Goal: Use online tool/utility: Utilize a website feature to perform a specific function

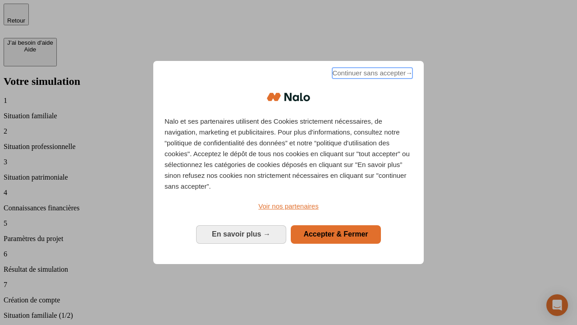
click at [372, 74] on span "Continuer sans accepter →" at bounding box center [372, 73] width 80 height 11
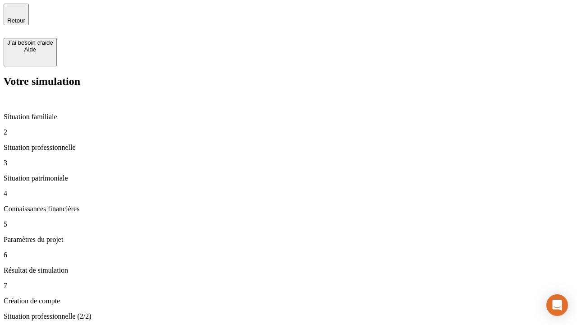
type input "30 000"
type input "40 000"
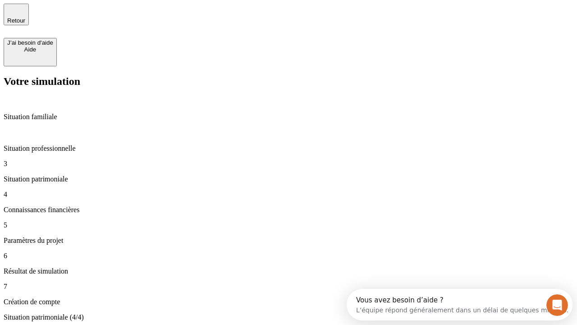
type input "1 100"
type input "20"
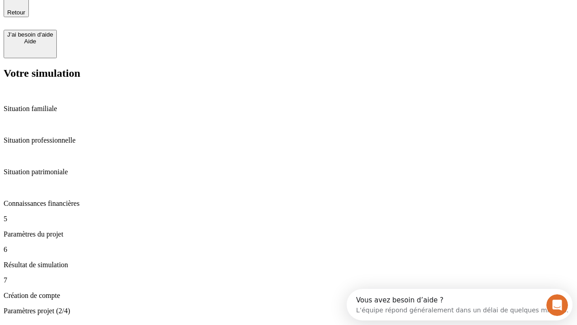
type input "40"
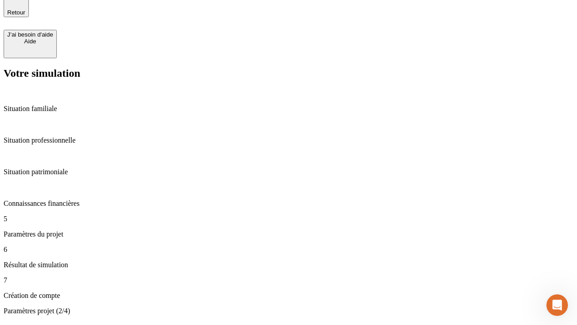
scroll to position [0, 0]
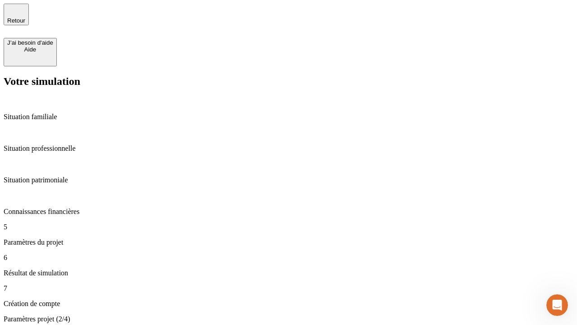
type input "62"
type input "50 000"
type input "640"
